Goal: Task Accomplishment & Management: Manage account settings

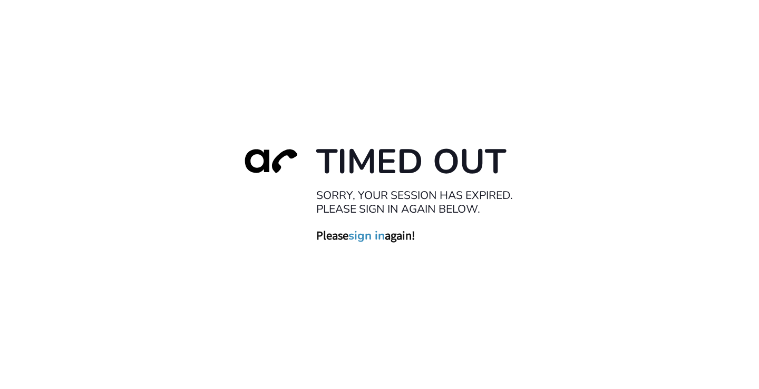
click at [372, 242] on link "sign in" at bounding box center [366, 235] width 36 height 15
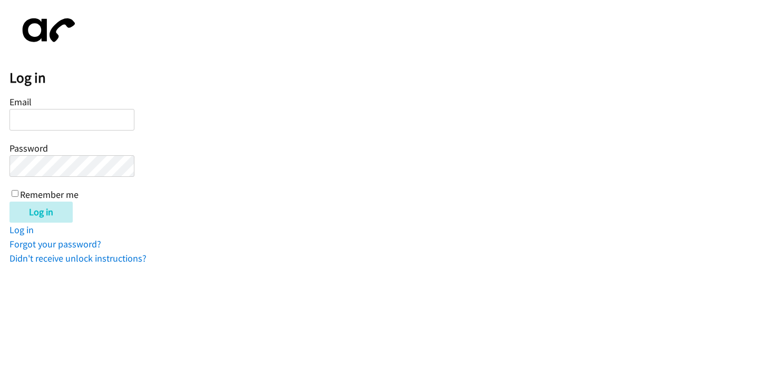
click at [106, 107] on div "Email Password Remember me" at bounding box center [71, 148] width 125 height 108
drag, startPoint x: 106, startPoint y: 113, endPoint x: 106, endPoint y: 121, distance: 7.9
click at [106, 115] on input "Email" at bounding box center [71, 120] width 125 height 22
type input "jfuentes@lendingpoint"
click at [9, 202] on input "Log in" at bounding box center [40, 212] width 63 height 21
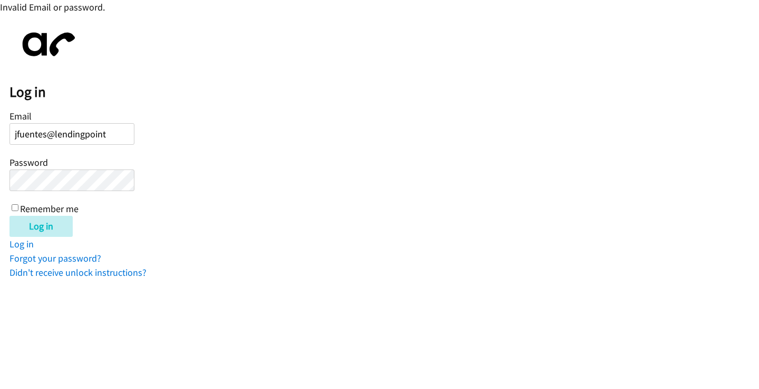
click at [73, 192] on div "Email jfuentes@lendingpoint Password Remember me" at bounding box center [71, 162] width 125 height 108
click at [118, 121] on div "Email jfuentes@lendingpoint Password Remember me" at bounding box center [71, 162] width 125 height 108
click at [123, 134] on input "jfuentes@lendingpoint" at bounding box center [71, 134] width 125 height 22
type input "[EMAIL_ADDRESS][DOMAIN_NAME]"
click at [9, 216] on input "Log in" at bounding box center [40, 226] width 63 height 21
